Goal: Task Accomplishment & Management: Use online tool/utility

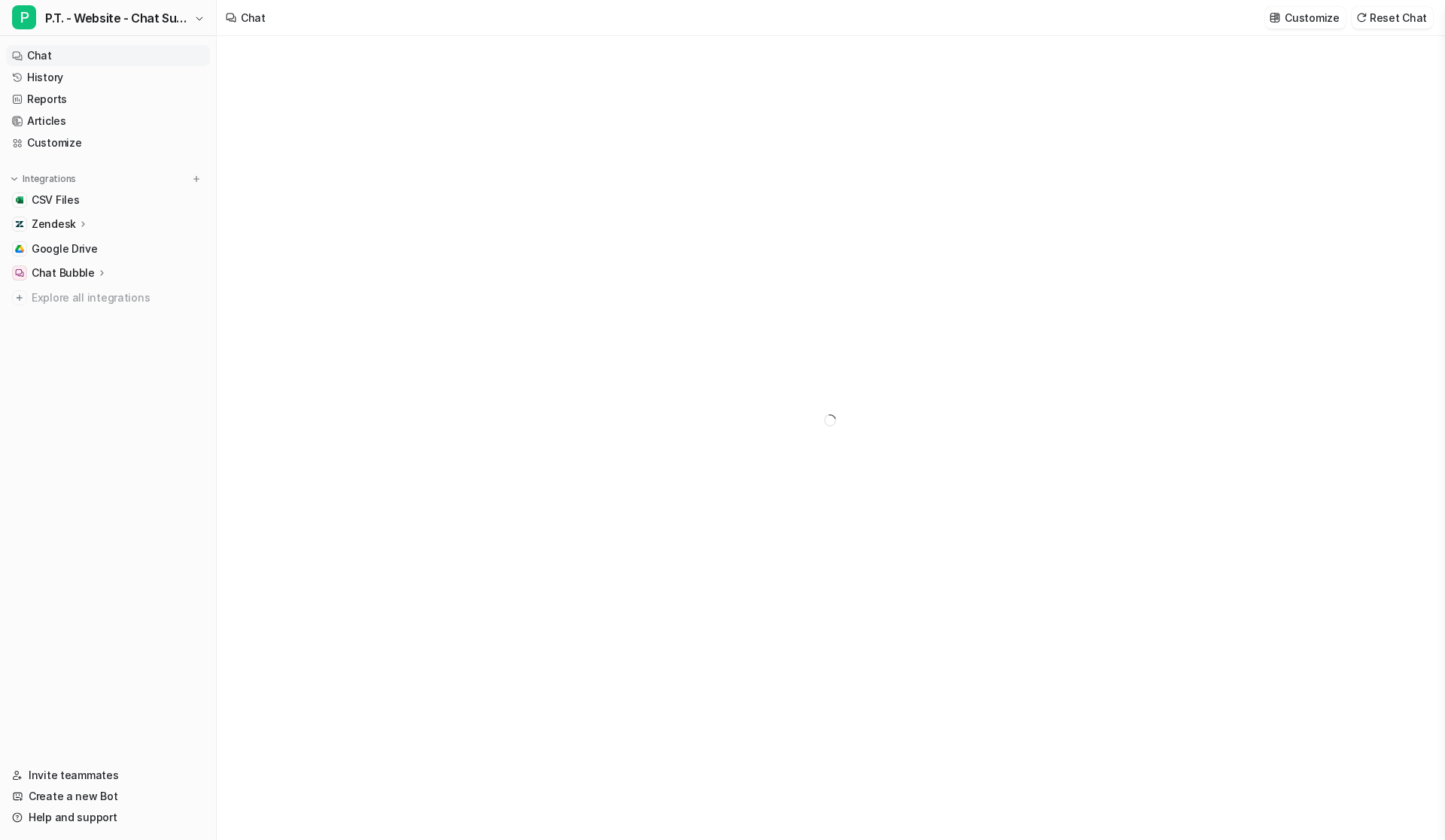
type textarea "**********"
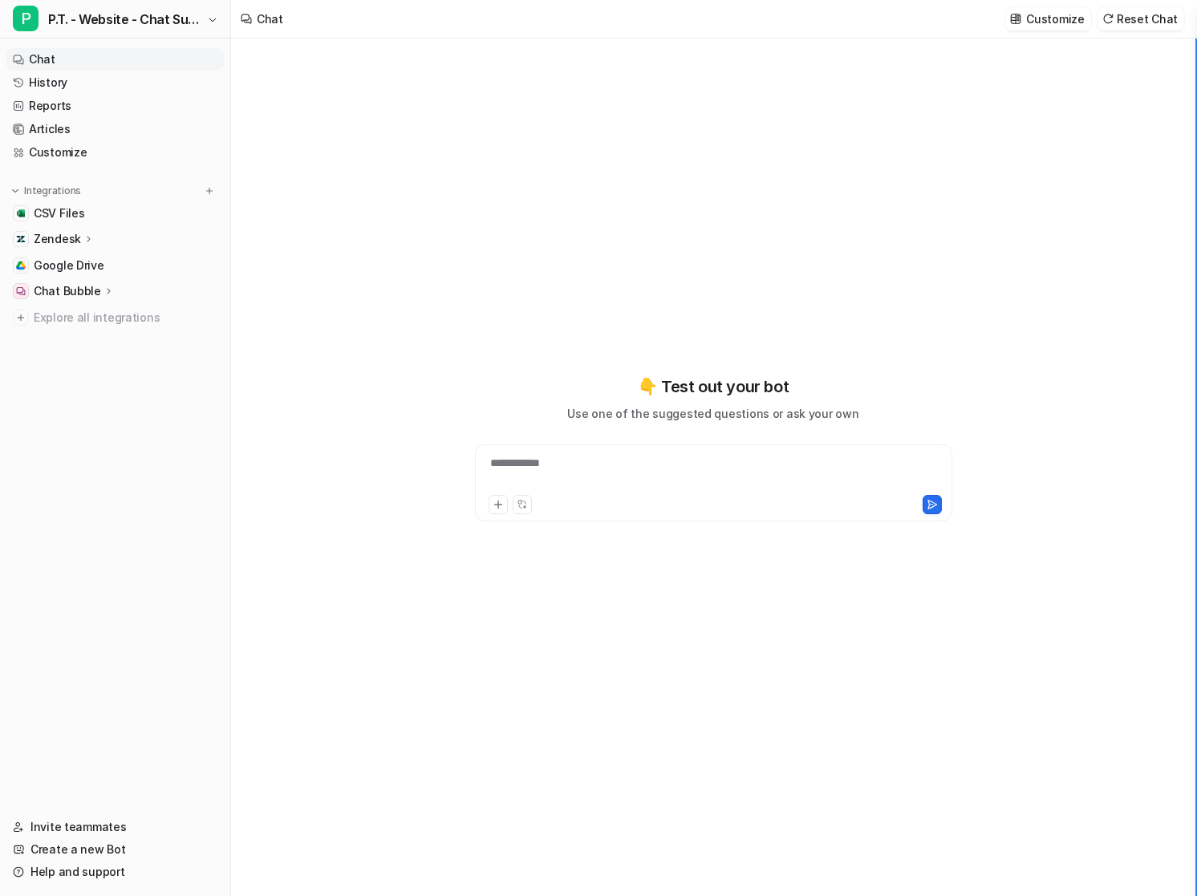
click at [899, 367] on div "**********" at bounding box center [714, 468] width 966 height 858
